Goal: Transaction & Acquisition: Book appointment/travel/reservation

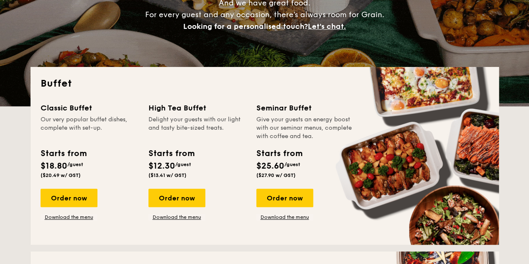
scroll to position [167, 0]
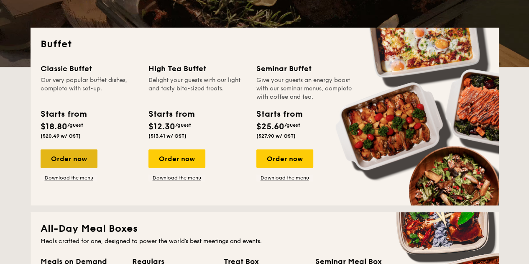
click at [67, 157] on div "Order now" at bounding box center [69, 158] width 57 height 18
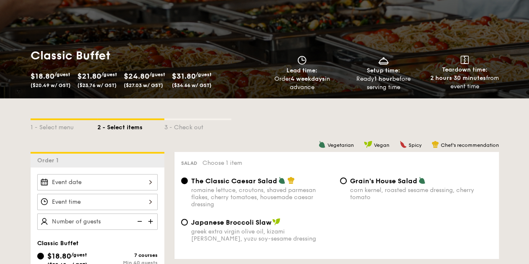
scroll to position [84, 0]
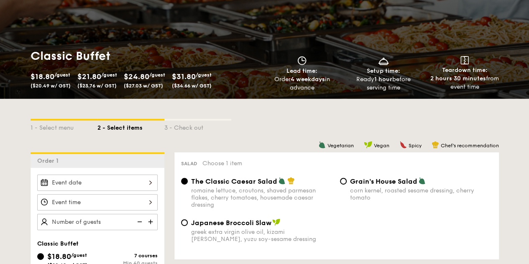
click at [127, 180] on div at bounding box center [97, 182] width 120 height 16
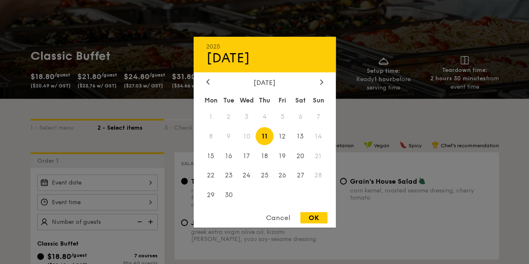
click at [314, 77] on div "2025 Sep [DATE] Tue Wed Thu Fri Sat Sun 1 2 3 4 5 6 7 8 9 10 11 12 13 14 15 16 …" at bounding box center [265, 131] width 142 height 191
click at [318, 81] on div at bounding box center [322, 82] width 8 height 8
click at [266, 132] on span "9" at bounding box center [264, 136] width 18 height 18
click at [316, 218] on div "OK" at bounding box center [313, 217] width 27 height 11
type input "[DATE]"
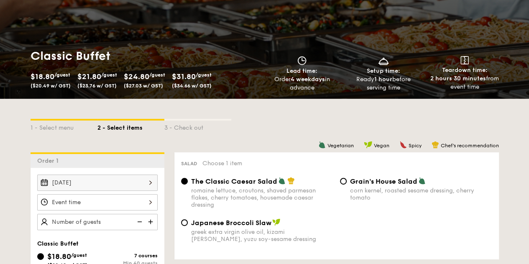
click at [112, 196] on div at bounding box center [97, 202] width 120 height 16
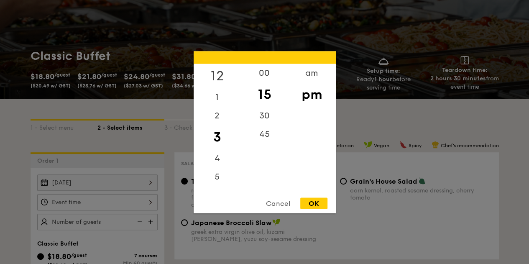
click at [218, 76] on div "12" at bounding box center [217, 76] width 47 height 24
click at [263, 71] on div "00" at bounding box center [264, 76] width 47 height 24
click at [262, 95] on div "15" at bounding box center [264, 100] width 47 height 24
click at [316, 200] on div "OK" at bounding box center [313, 202] width 27 height 11
type input "12:15PM"
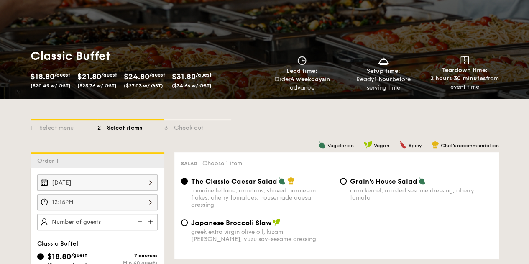
click at [151, 220] on img at bounding box center [151, 222] width 13 height 16
click at [141, 220] on img at bounding box center [138, 222] width 13 height 16
click at [148, 220] on img at bounding box center [151, 222] width 13 height 16
click at [139, 220] on img at bounding box center [138, 222] width 13 height 16
click at [150, 221] on img at bounding box center [151, 222] width 13 height 16
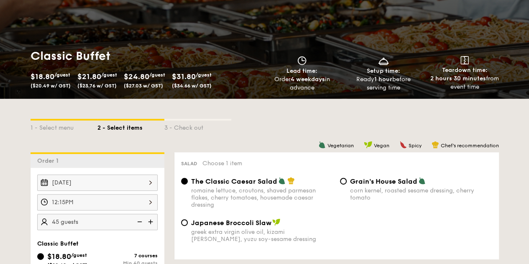
click at [151, 220] on img at bounding box center [151, 222] width 13 height 16
click at [143, 220] on img at bounding box center [138, 222] width 13 height 16
type input "40 guests"
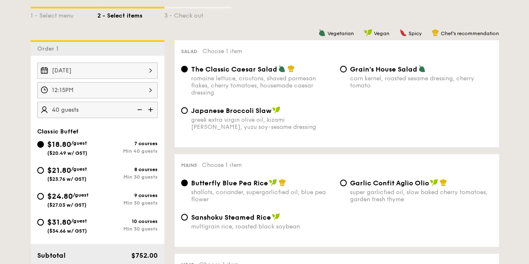
scroll to position [209, 0]
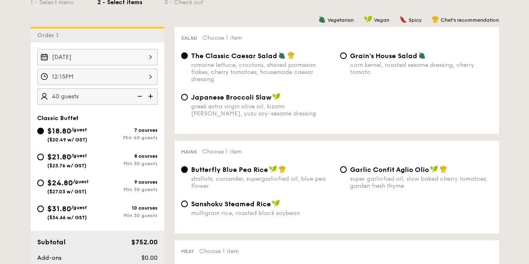
click at [359, 159] on div "Mains Choose 1 item Butterfly Blue Pea Rice shallots, coriander, supergarlicfie…" at bounding box center [336, 186] width 324 height 93
click at [357, 166] on div "Garlic Confit Aglio Olio" at bounding box center [421, 169] width 142 height 8
click at [346, 166] on input "Garlic Confit Aglio Olio super garlicfied oil, slow baked cherry tomatoes, gard…" at bounding box center [343, 169] width 7 height 7
radio input "true"
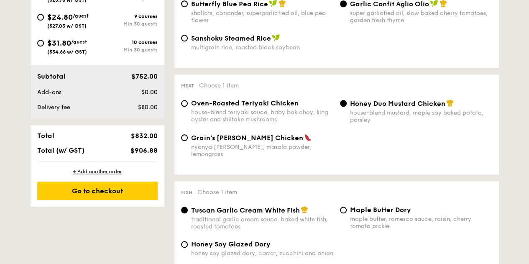
scroll to position [376, 0]
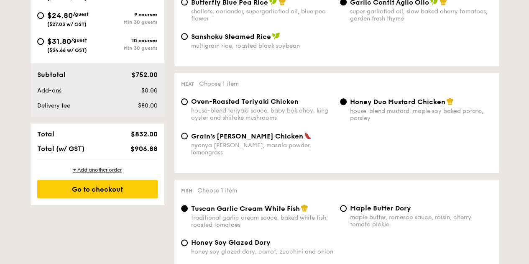
click at [228, 136] on span "Grain's [PERSON_NAME] Chicken" at bounding box center [247, 136] width 112 height 8
click at [188, 136] on input "Grain's [PERSON_NAME] Chicken nyonya [PERSON_NAME], masala powder, lemongrass" at bounding box center [184, 135] width 7 height 7
radio input "true"
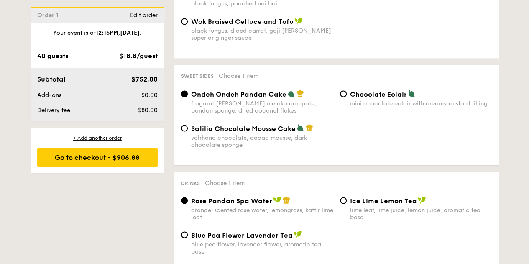
scroll to position [710, 0]
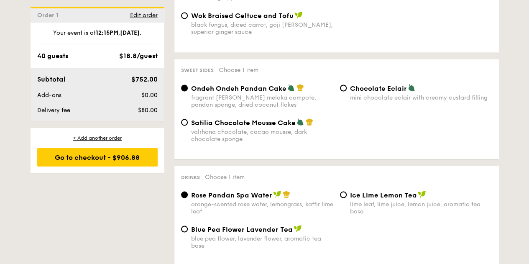
click at [338, 86] on div "Chocolate Eclair mini chocolate eclair with creamy custard filling" at bounding box center [415, 92] width 159 height 17
click at [342, 86] on input "Chocolate Eclair mini chocolate eclair with creamy custard filling" at bounding box center [343, 87] width 7 height 7
radio input "true"
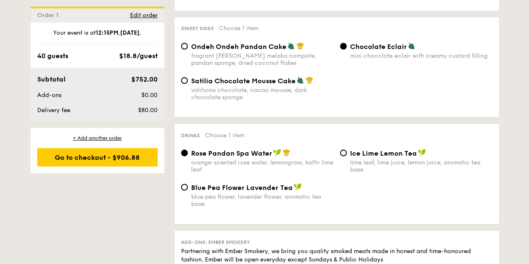
click at [340, 153] on div "Ice Lime Lemon Tea lime leaf, lime juice, lemon juice, aromatic tea base" at bounding box center [415, 160] width 159 height 24
click at [342, 150] on div "Ice Lime Lemon Tea lime leaf, lime juice, lemon juice, aromatic tea base" at bounding box center [415, 160] width 159 height 24
click at [342, 150] on input "Ice Lime Lemon Tea lime leaf, lime juice, lemon juice, aromatic tea base" at bounding box center [343, 152] width 7 height 7
radio input "true"
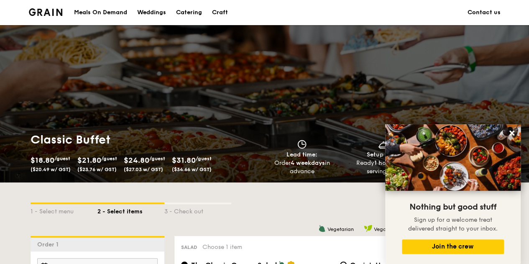
scroll to position [209, 0]
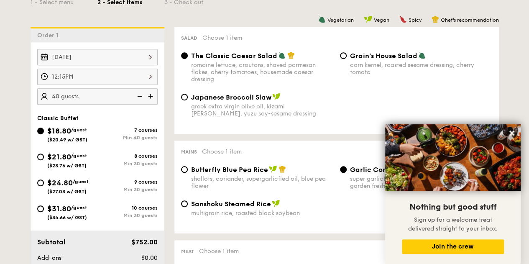
click at [115, 157] on div "8 courses" at bounding box center [127, 156] width 60 height 6
click at [44, 157] on input "$21.80 /guest ($23.76 w/ GST) 8 courses Min 30 guests" at bounding box center [40, 156] width 7 height 7
radio input "true"
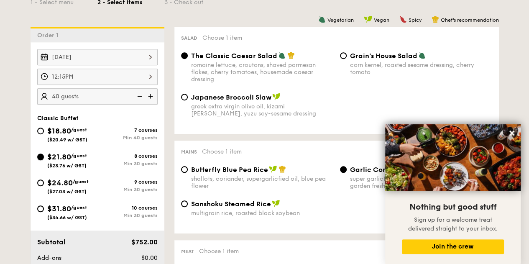
radio input "true"
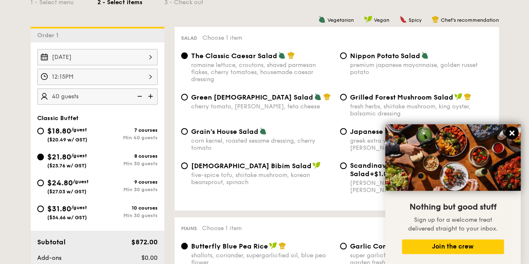
click at [511, 132] on icon at bounding box center [511, 132] width 5 height 5
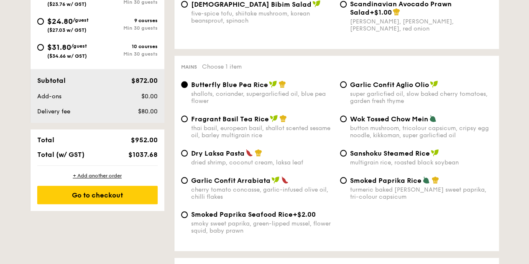
scroll to position [376, 0]
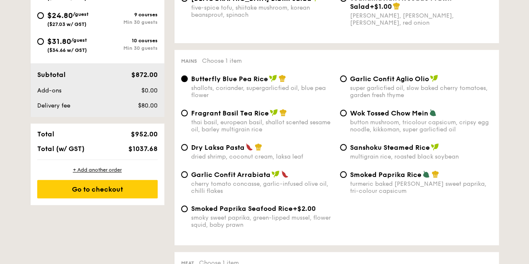
click at [345, 87] on div "Garlic Confit Aglio Olio super garlicfied oil, slow baked cherry tomatoes, gard…" at bounding box center [415, 86] width 159 height 24
click at [344, 82] on input "Garlic Confit Aglio Olio super garlicfied oil, slow baked cherry tomatoes, gard…" at bounding box center [343, 78] width 7 height 7
radio input "true"
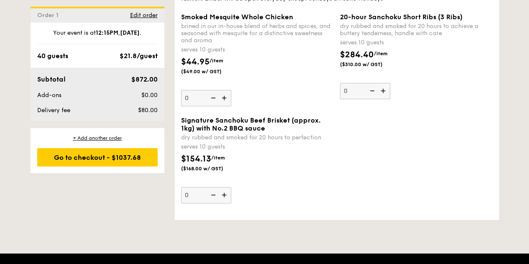
scroll to position [2006, 0]
